Goal: Task Accomplishment & Management: Use online tool/utility

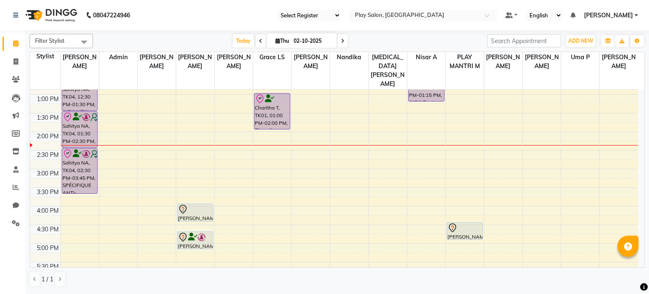
scroll to position [85, 0]
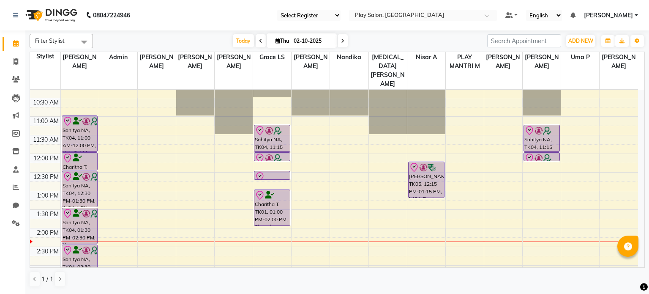
click at [443, 8] on nav "08047224946 Select Register Play Salon Mantri Mall Select Location × Play Salon…" at bounding box center [324, 15] width 649 height 30
click at [445, 16] on input "text" at bounding box center [414, 16] width 123 height 8
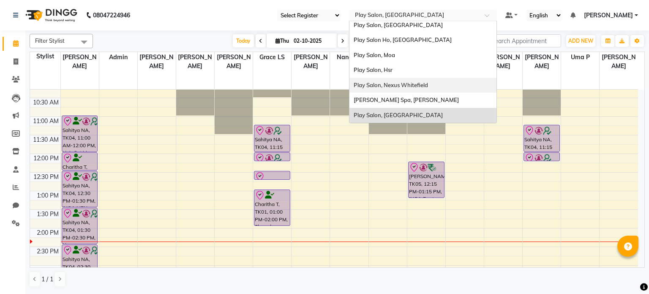
scroll to position [21, 0]
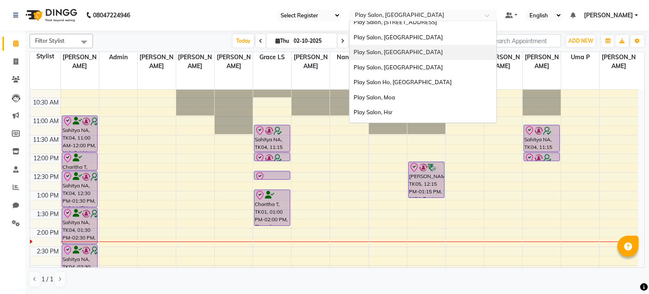
click at [409, 54] on div "Play Salon, [GEOGRAPHIC_DATA]" at bounding box center [423, 52] width 147 height 15
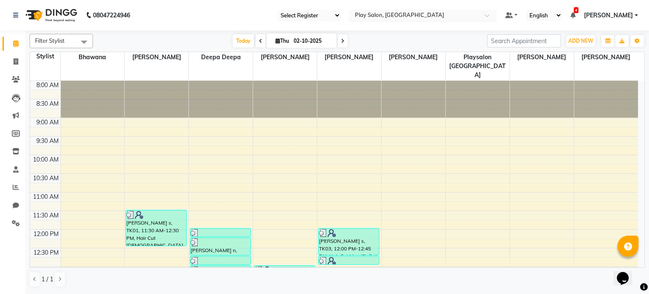
click at [438, 14] on input "text" at bounding box center [414, 16] width 123 height 8
click at [16, 190] on icon at bounding box center [16, 187] width 6 height 6
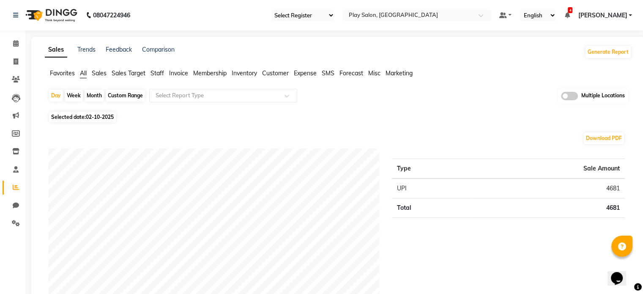
click at [564, 14] on icon at bounding box center [566, 15] width 5 height 6
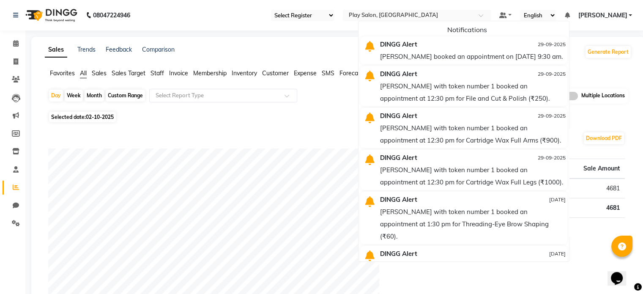
click at [200, 18] on nav "08047224946 Select Register Play Sjp Select Location × Play Salon, Sarjapur Def…" at bounding box center [321, 15] width 643 height 30
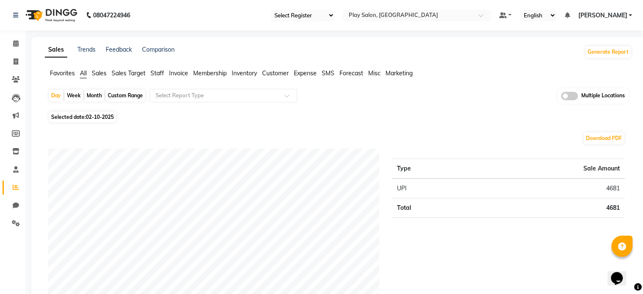
click at [158, 72] on span "Staff" at bounding box center [158, 73] width 14 height 8
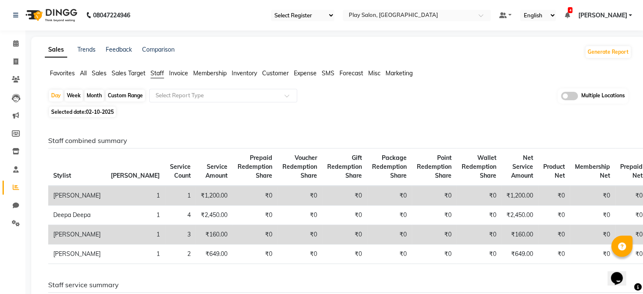
click at [128, 95] on div "Custom Range" at bounding box center [125, 96] width 39 height 12
select select "10"
select select "2025"
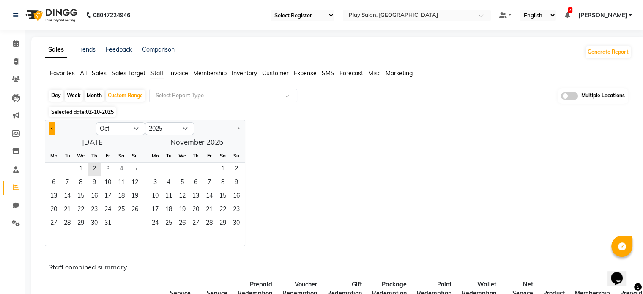
click at [55, 127] on button "Previous month" at bounding box center [52, 129] width 7 height 14
select select "9"
click at [55, 167] on span "1" at bounding box center [54, 170] width 14 height 14
click at [66, 224] on span "30" at bounding box center [67, 224] width 14 height 14
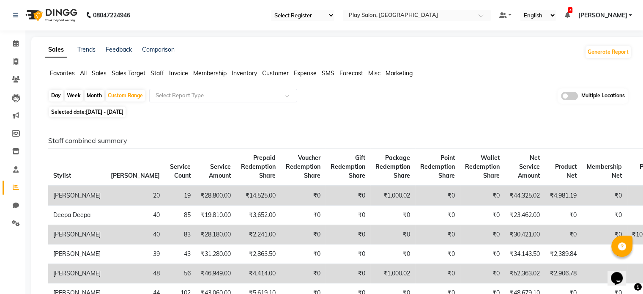
click at [563, 93] on span at bounding box center [569, 96] width 17 height 8
click at [561, 97] on input "checkbox" at bounding box center [561, 97] width 0 height 0
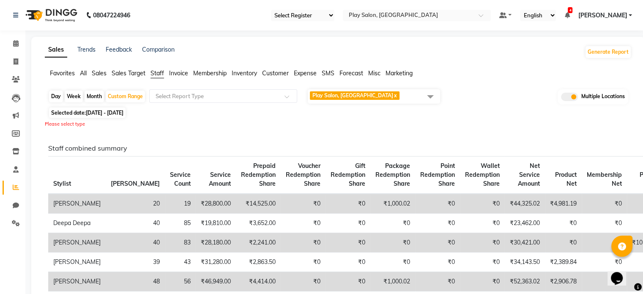
click at [416, 96] on span "Play Salon, Sarjapur x" at bounding box center [374, 96] width 132 height 14
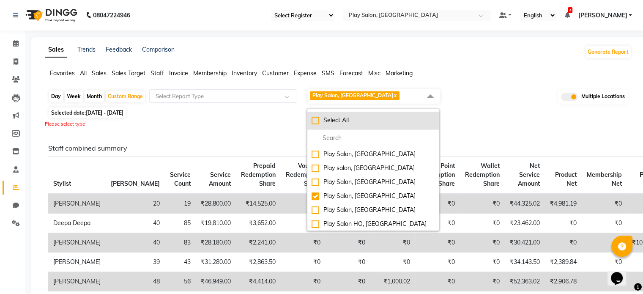
click at [315, 118] on div "Select All" at bounding box center [373, 120] width 123 height 9
checkbox input "true"
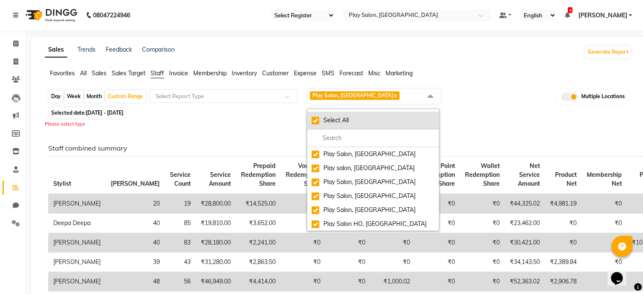
checkbox input "true"
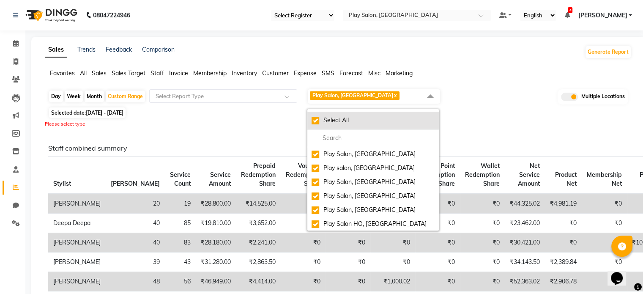
checkbox input "true"
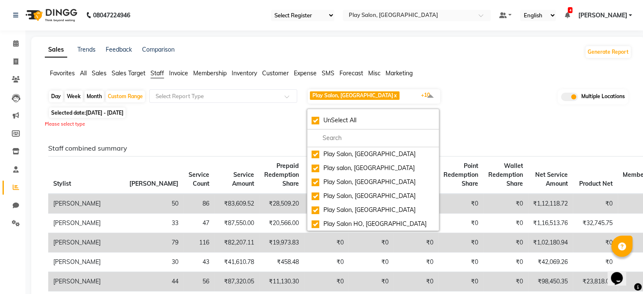
click at [421, 57] on div "Sales Trends Feedback Comparison Generate Report" at bounding box center [338, 52] width 597 height 14
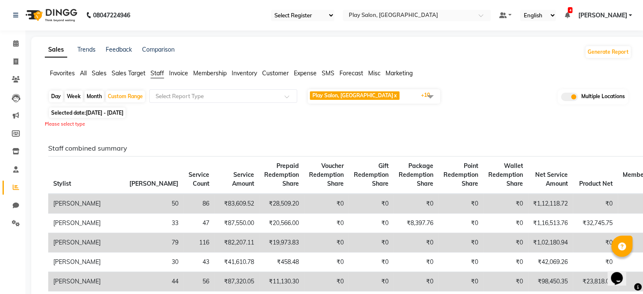
click at [432, 94] on span at bounding box center [430, 96] width 17 height 16
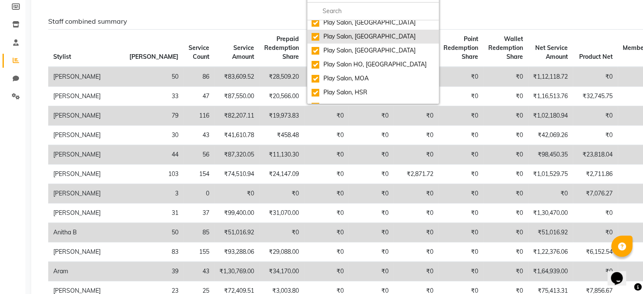
scroll to position [70, 0]
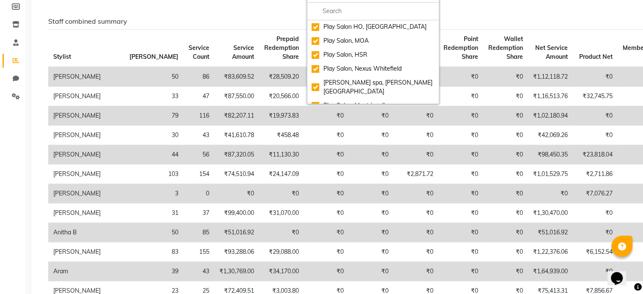
click at [482, 22] on h6 "Staff combined summary" at bounding box center [336, 21] width 577 height 8
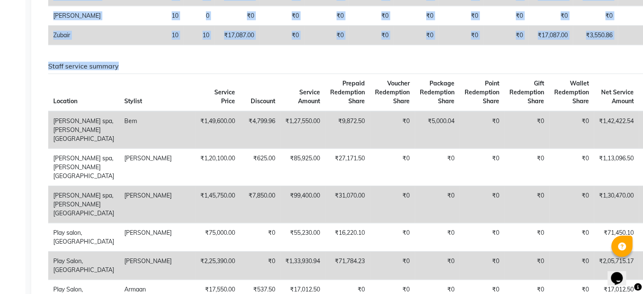
scroll to position [2557, 0]
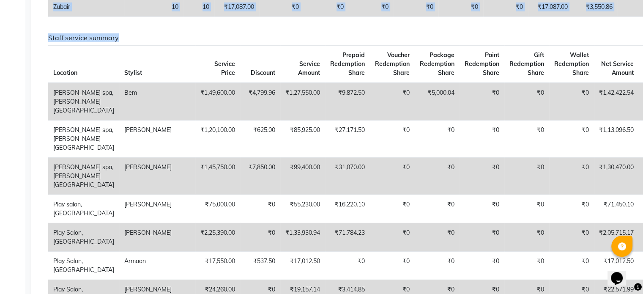
drag, startPoint x: 46, startPoint y: 79, endPoint x: 524, endPoint y: 264, distance: 512.6
copy div "Staff combined summary Stylist Bill Count Service Count Service Amount Prepaid …"
